Goal: Transaction & Acquisition: Purchase product/service

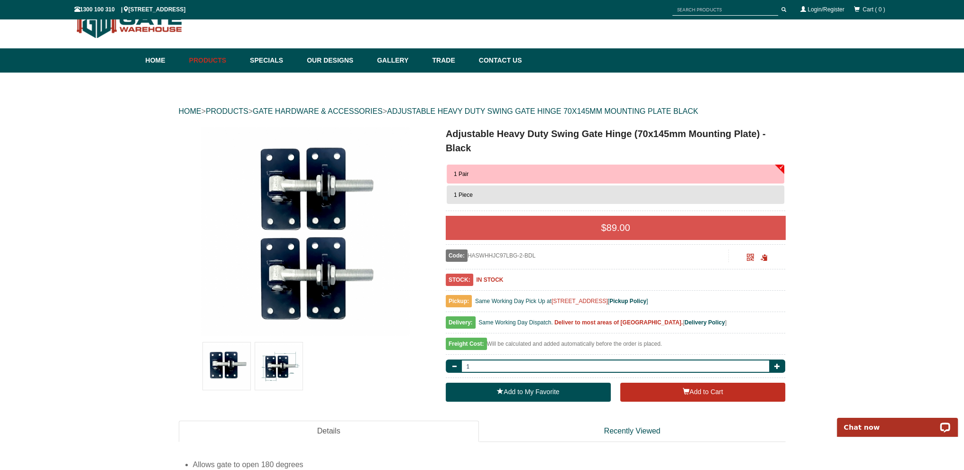
click at [277, 368] on img at bounding box center [278, 366] width 47 height 47
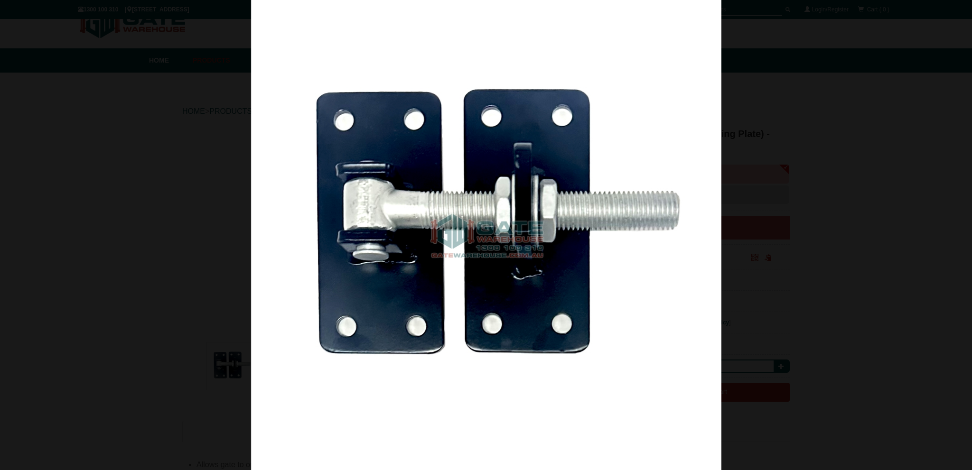
click at [887, 128] on div at bounding box center [486, 235] width 972 height 470
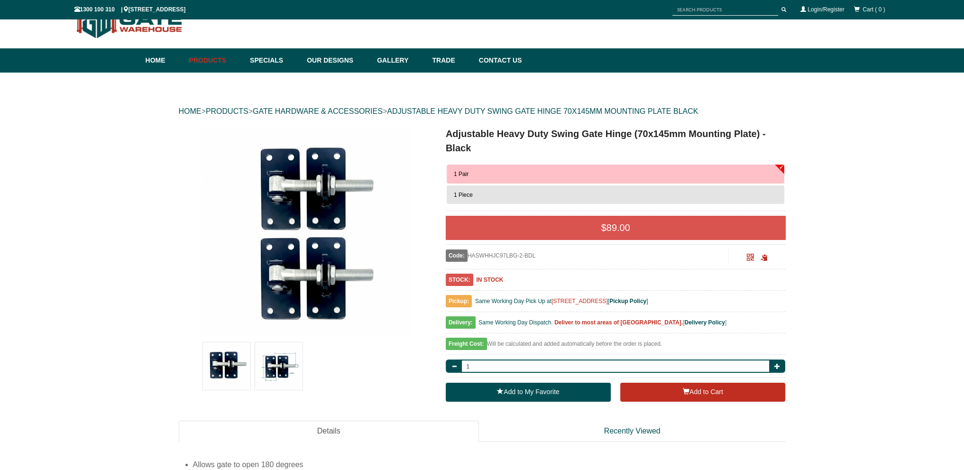
click at [275, 380] on img at bounding box center [278, 366] width 47 height 47
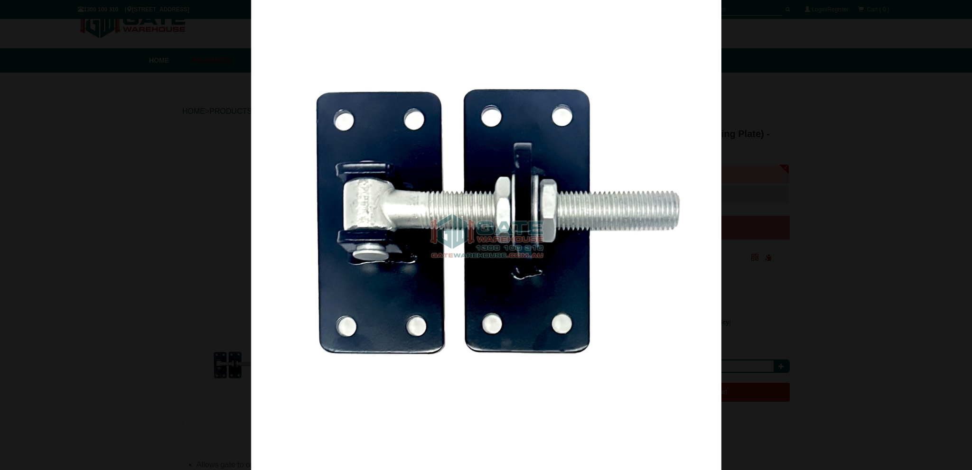
click at [79, 276] on div at bounding box center [486, 235] width 972 height 470
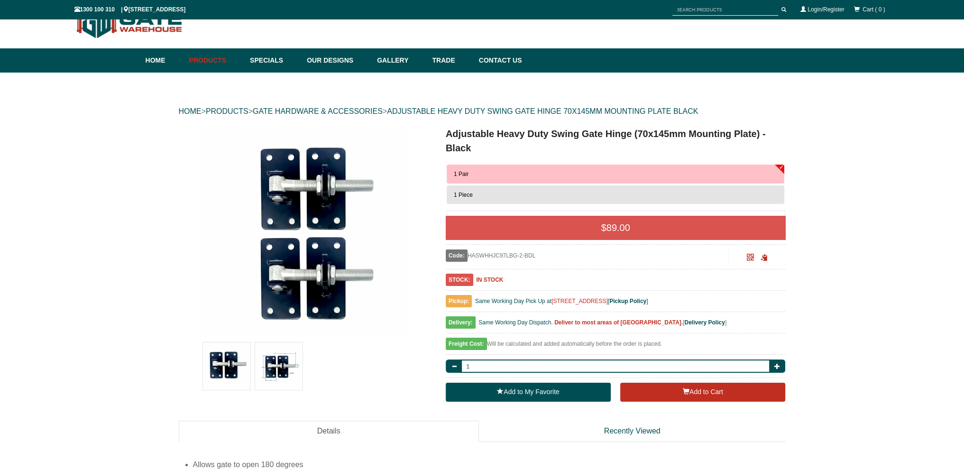
click at [291, 367] on img at bounding box center [278, 366] width 47 height 47
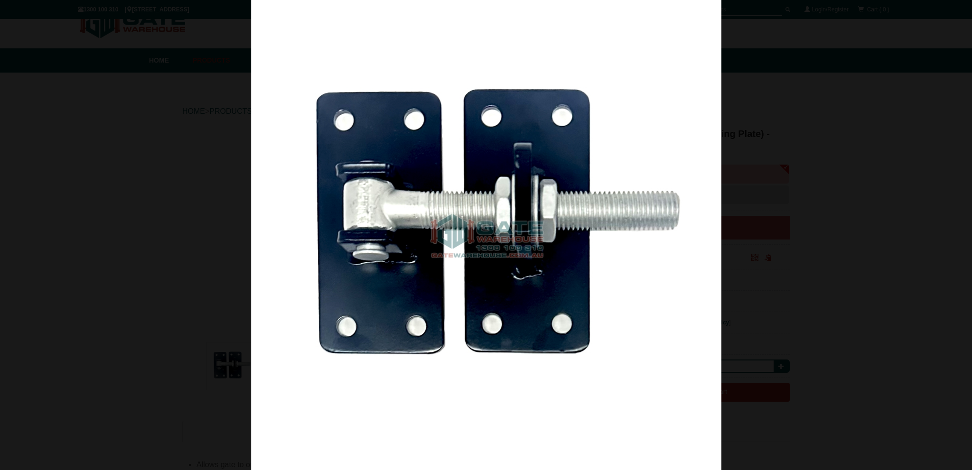
click at [856, 134] on div at bounding box center [486, 235] width 972 height 470
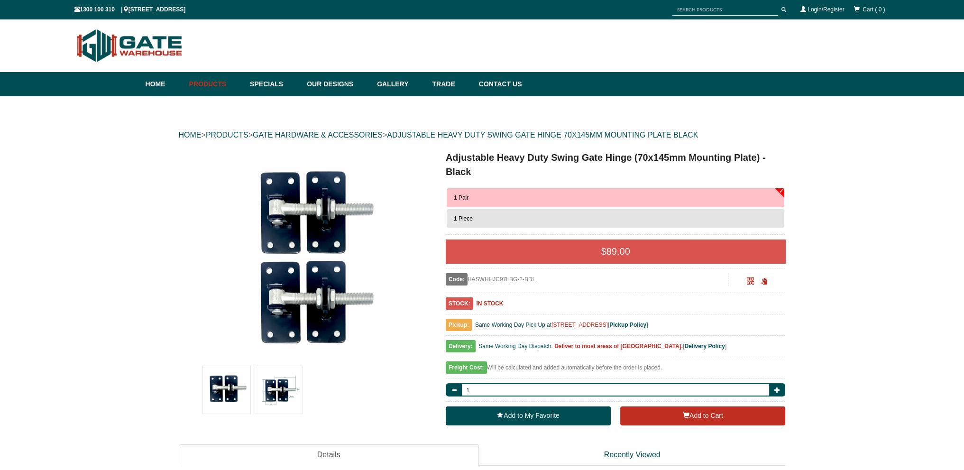
click at [744, 3] on div at bounding box center [732, 9] width 119 height 17
click at [752, 11] on input "text" at bounding box center [726, 10] width 106 height 12
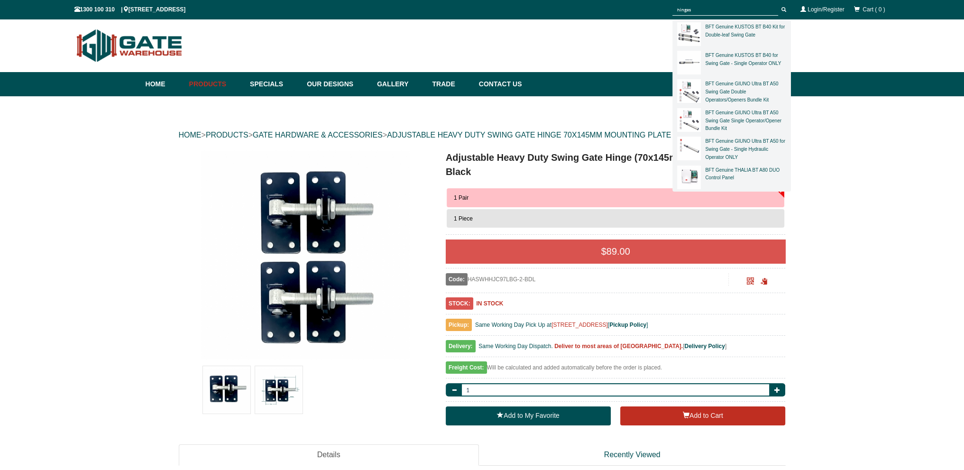
type input "hinges"
click at [777, 4] on button "submit" at bounding box center [784, 10] width 14 height 12
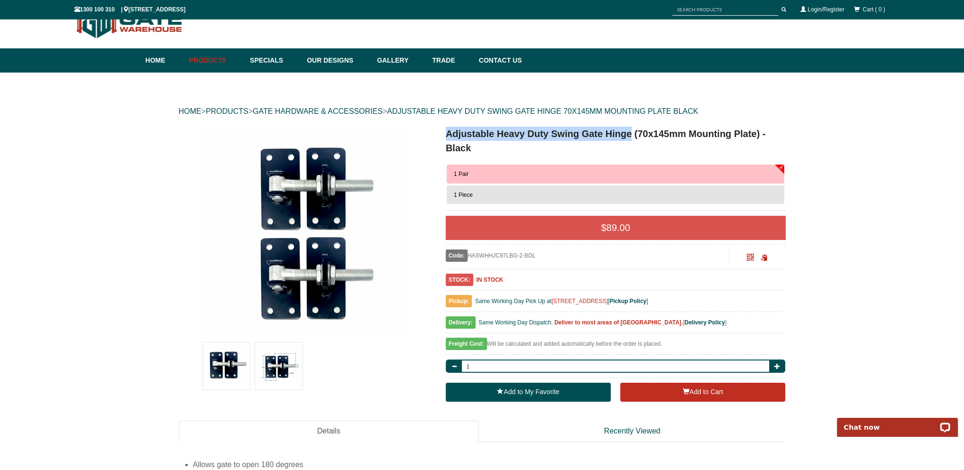
drag, startPoint x: 446, startPoint y: 134, endPoint x: 631, endPoint y: 131, distance: 185.0
click at [631, 131] on h1 "Adjustable Heavy Duty Swing Gate Hinge (70x145mm Mounting Plate) - Black" at bounding box center [616, 141] width 340 height 28
copy h1 "Adjustable Heavy Duty Swing Gate Hinge"
click at [717, 13] on input "text" at bounding box center [726, 10] width 106 height 12
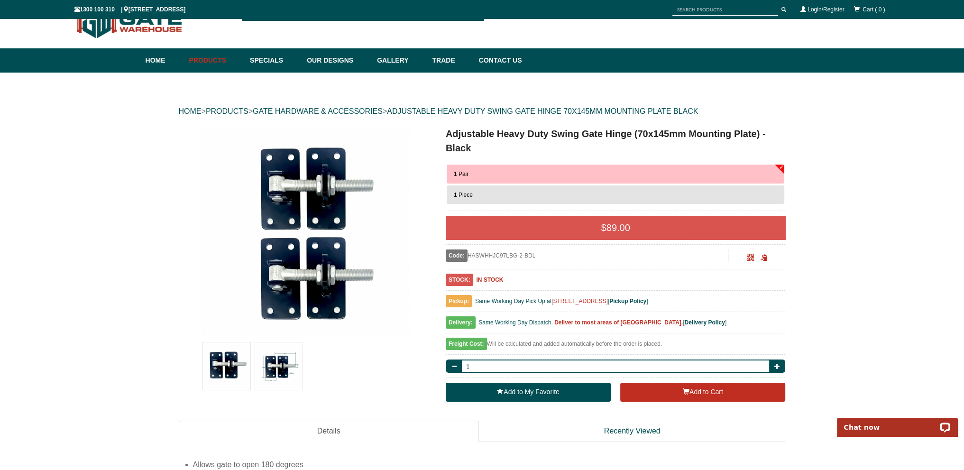
paste input "Adjustable Heavy Duty Swing Gate Hinge"
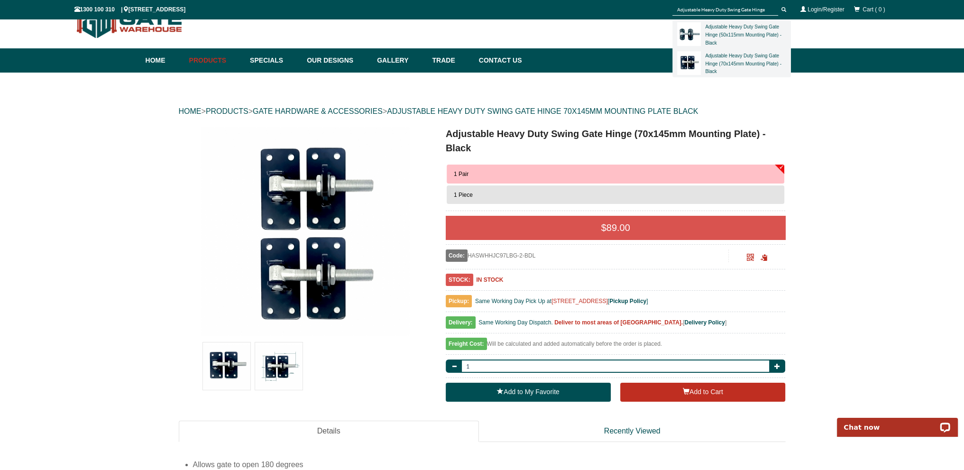
type input "Adjustable Heavy Duty Swing Gate Hinge"
click at [777, 4] on button "submit" at bounding box center [784, 10] width 14 height 12
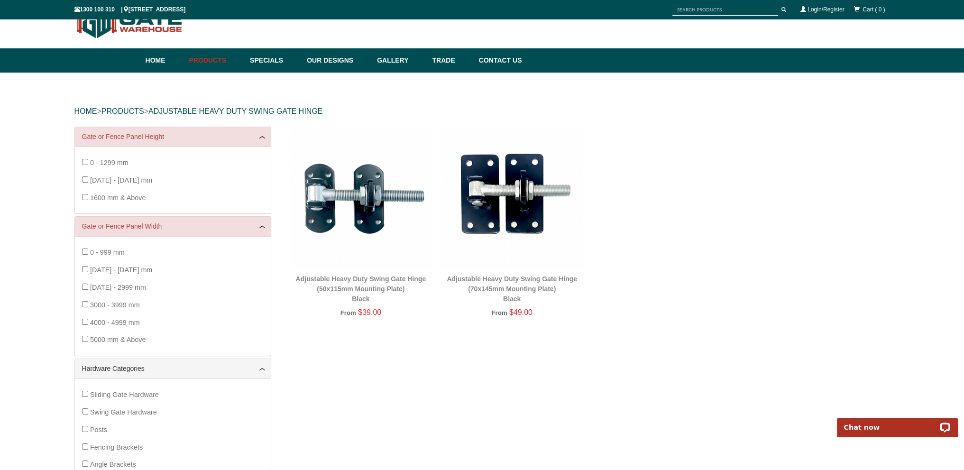
click at [374, 200] on img at bounding box center [361, 198] width 142 height 142
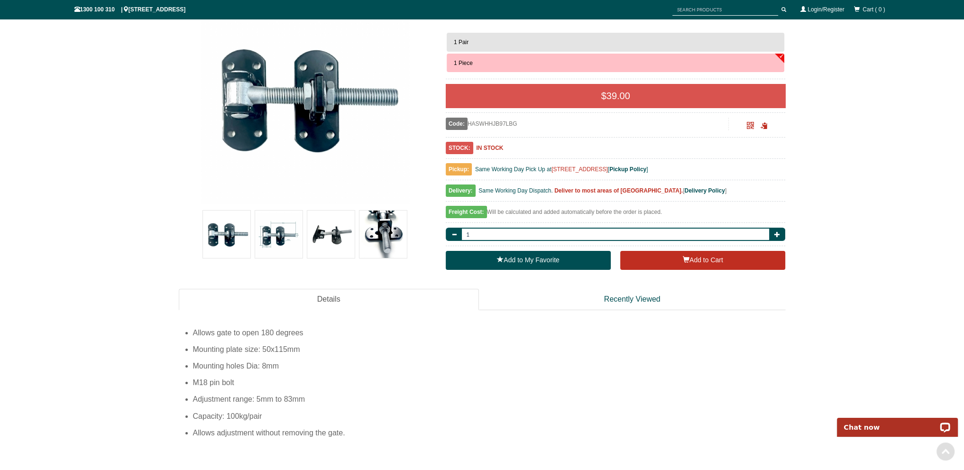
scroll to position [166, 0]
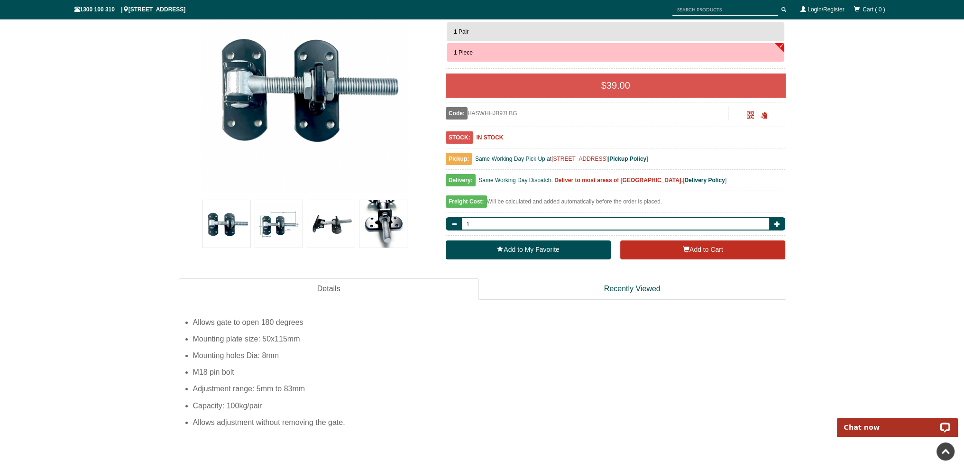
click at [279, 226] on img at bounding box center [278, 223] width 47 height 47
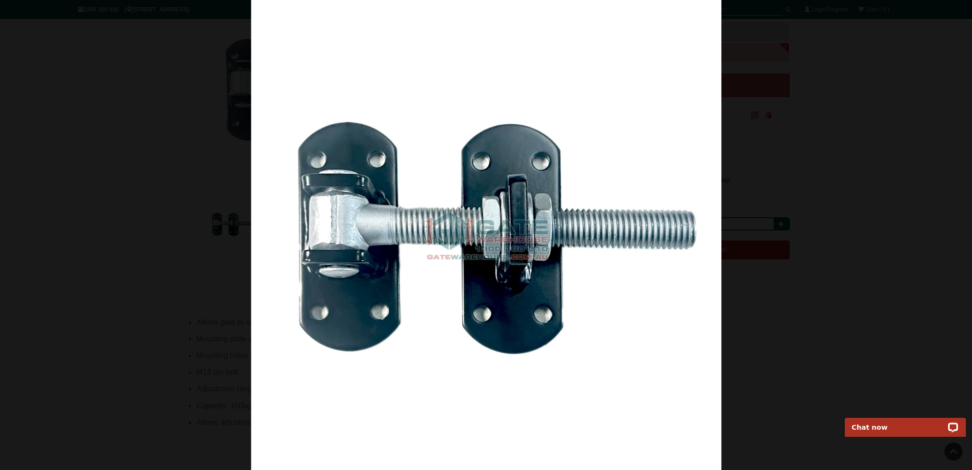
click at [926, 209] on div at bounding box center [486, 235] width 972 height 470
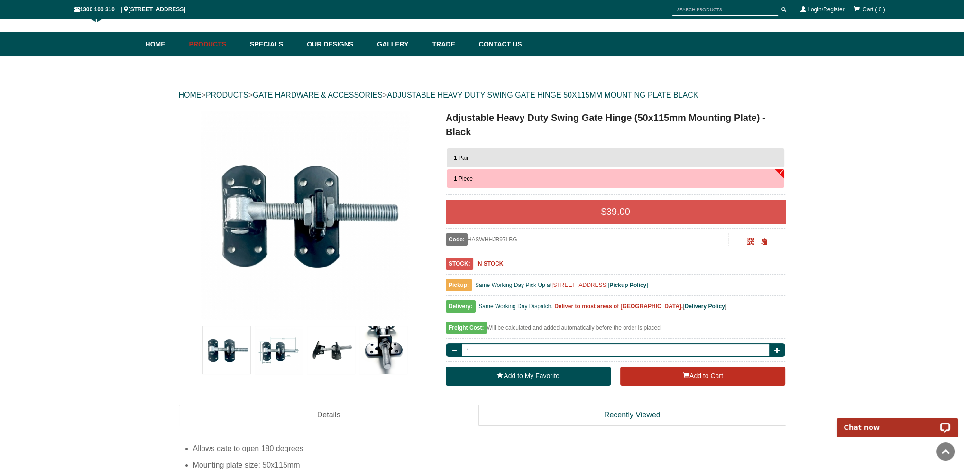
scroll to position [0, 0]
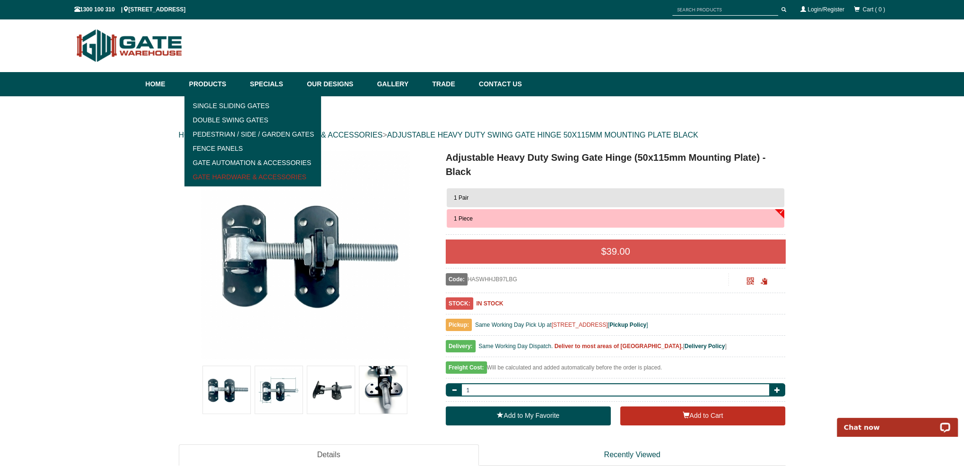
click at [243, 176] on link "Gate Hardware & Accessories" at bounding box center [252, 177] width 131 height 14
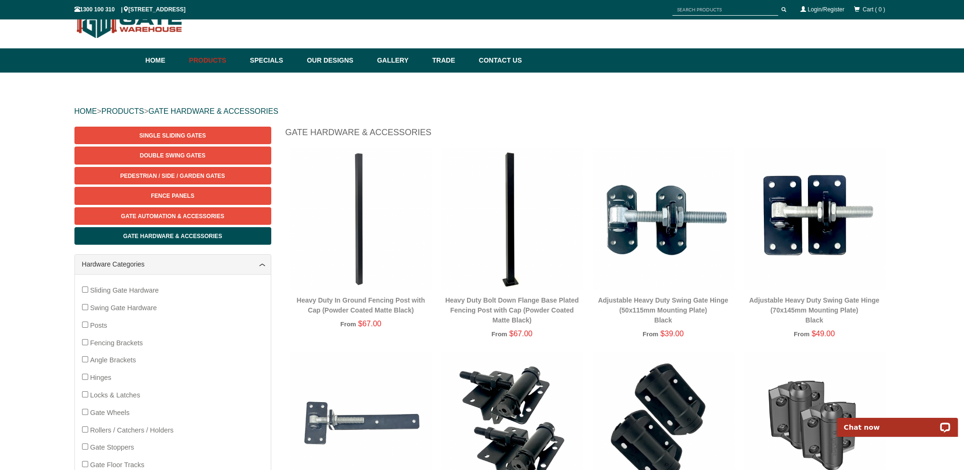
click at [805, 237] on img at bounding box center [815, 219] width 142 height 142
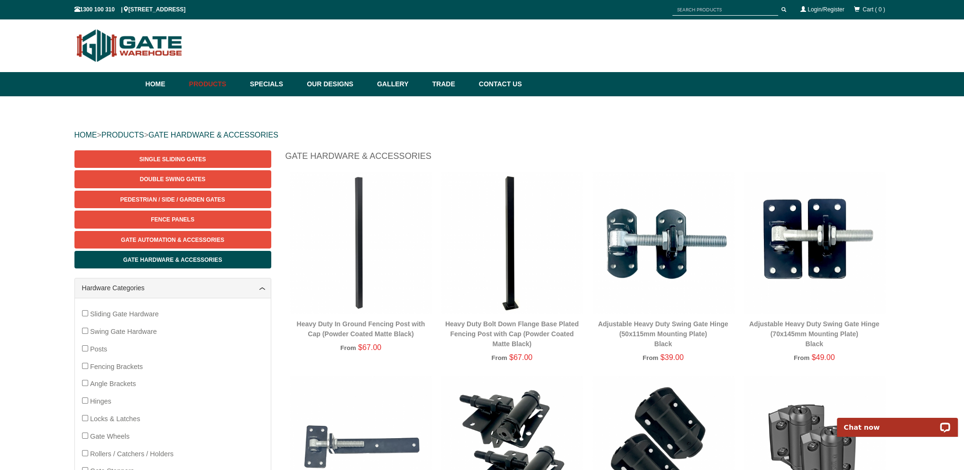
click at [809, 250] on img at bounding box center [815, 243] width 142 height 142
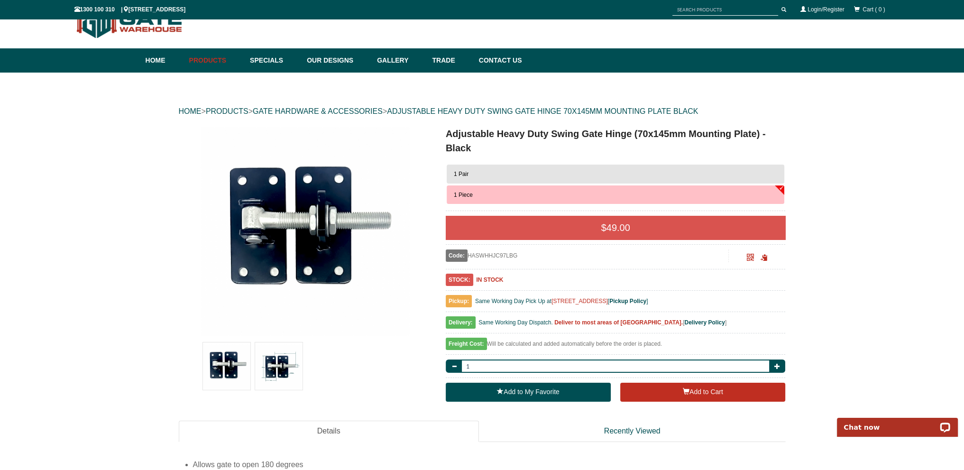
click at [275, 370] on img at bounding box center [278, 366] width 47 height 47
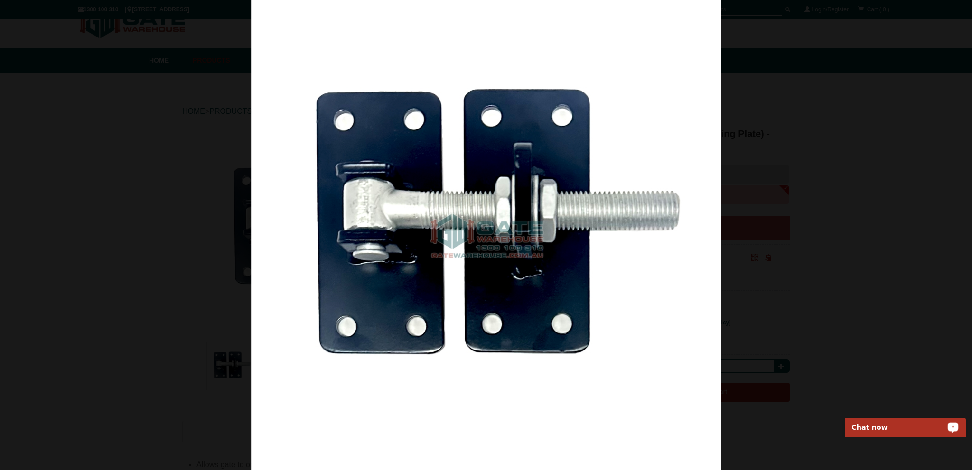
click at [907, 262] on div at bounding box center [486, 235] width 972 height 470
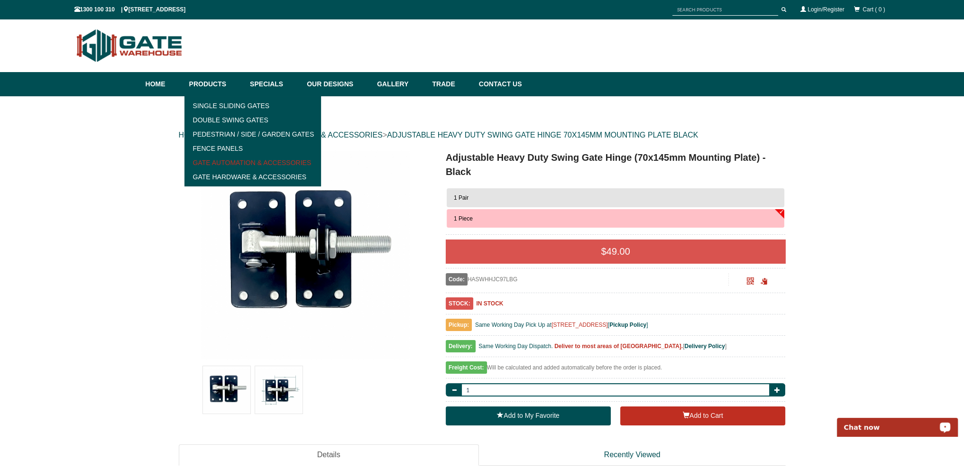
click at [231, 159] on link "Gate Automation & Accessories" at bounding box center [252, 163] width 131 height 14
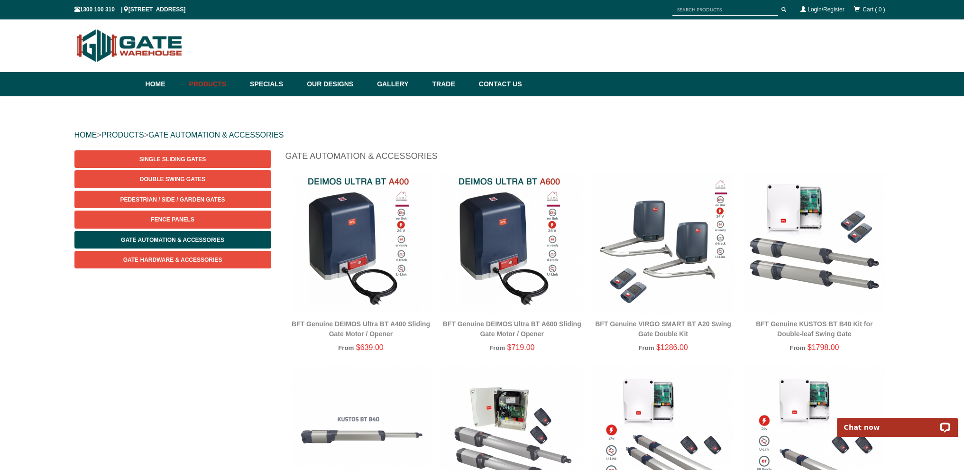
click at [693, 245] on img at bounding box center [664, 243] width 142 height 142
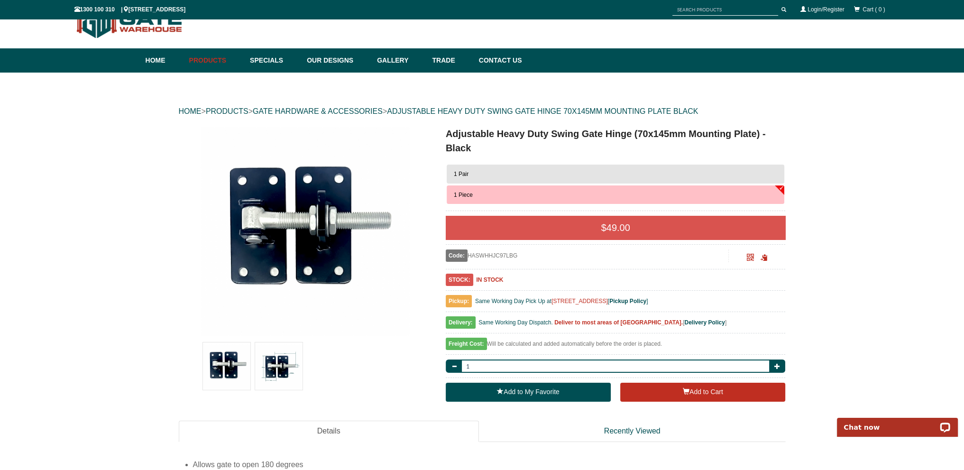
click at [291, 368] on img at bounding box center [278, 366] width 47 height 47
